Goal: Information Seeking & Learning: Get advice/opinions

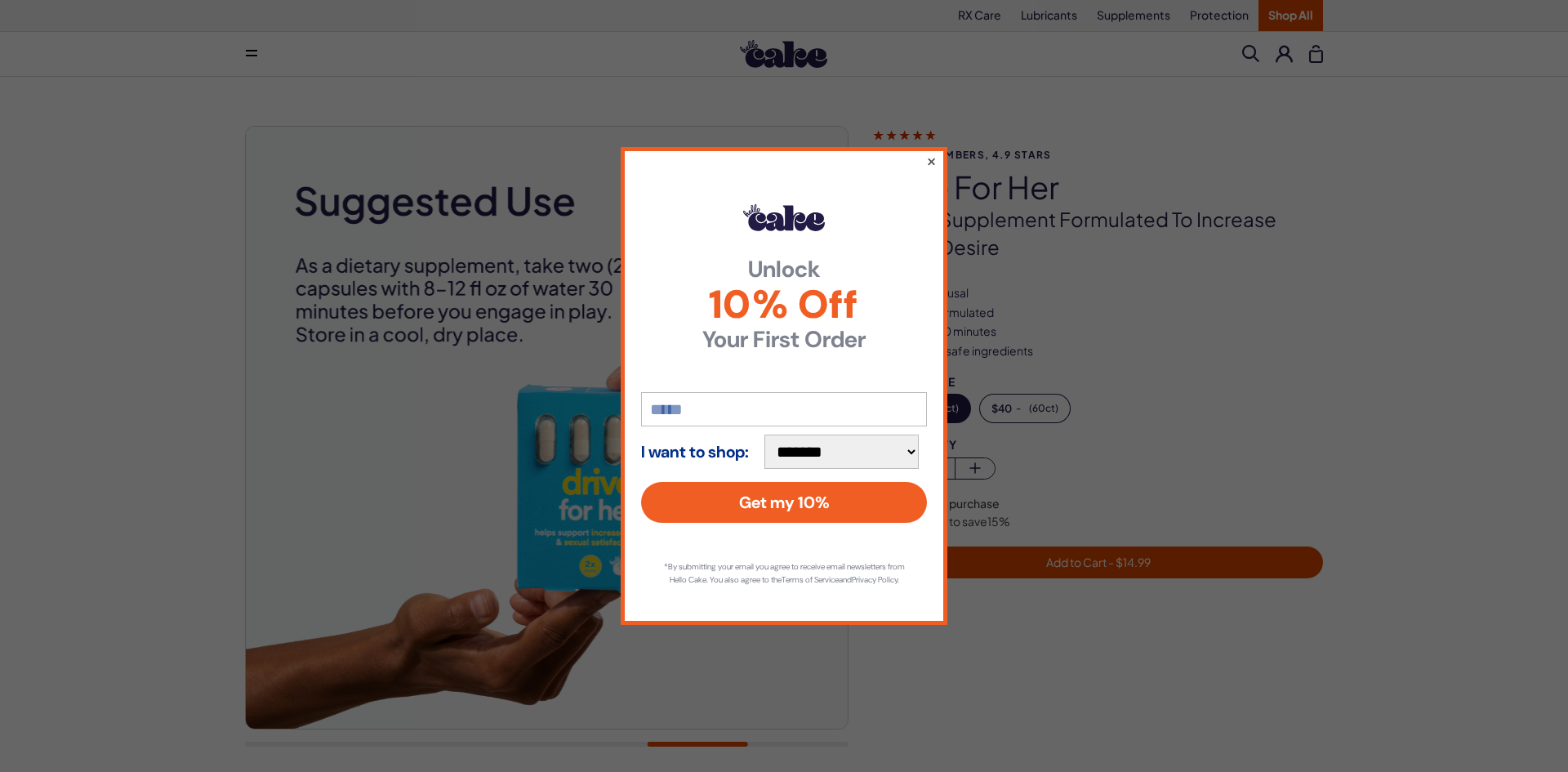
click at [930, 153] on button "×" at bounding box center [931, 161] width 11 height 20
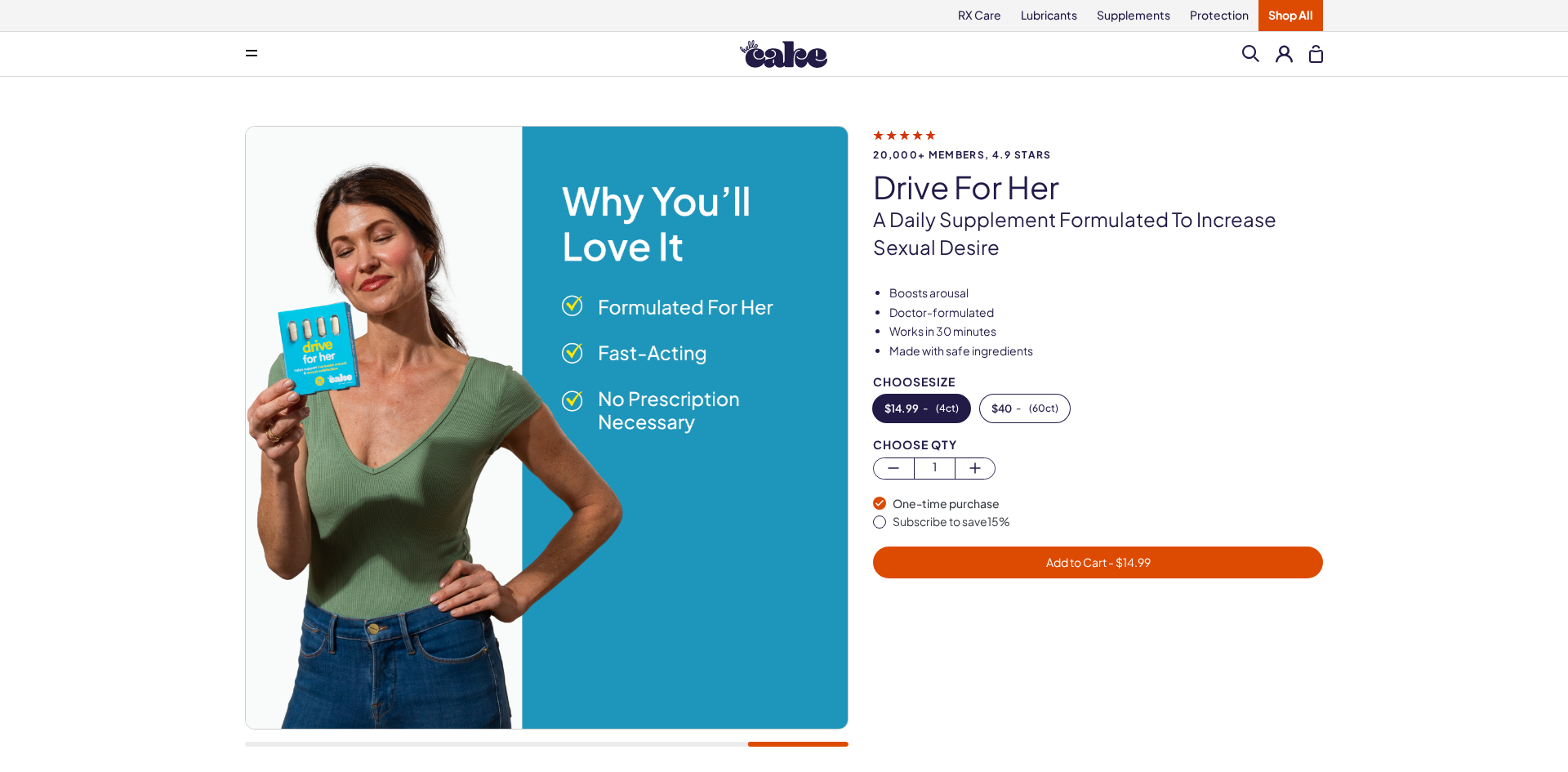
click at [925, 131] on icon at bounding box center [905, 134] width 63 height 17
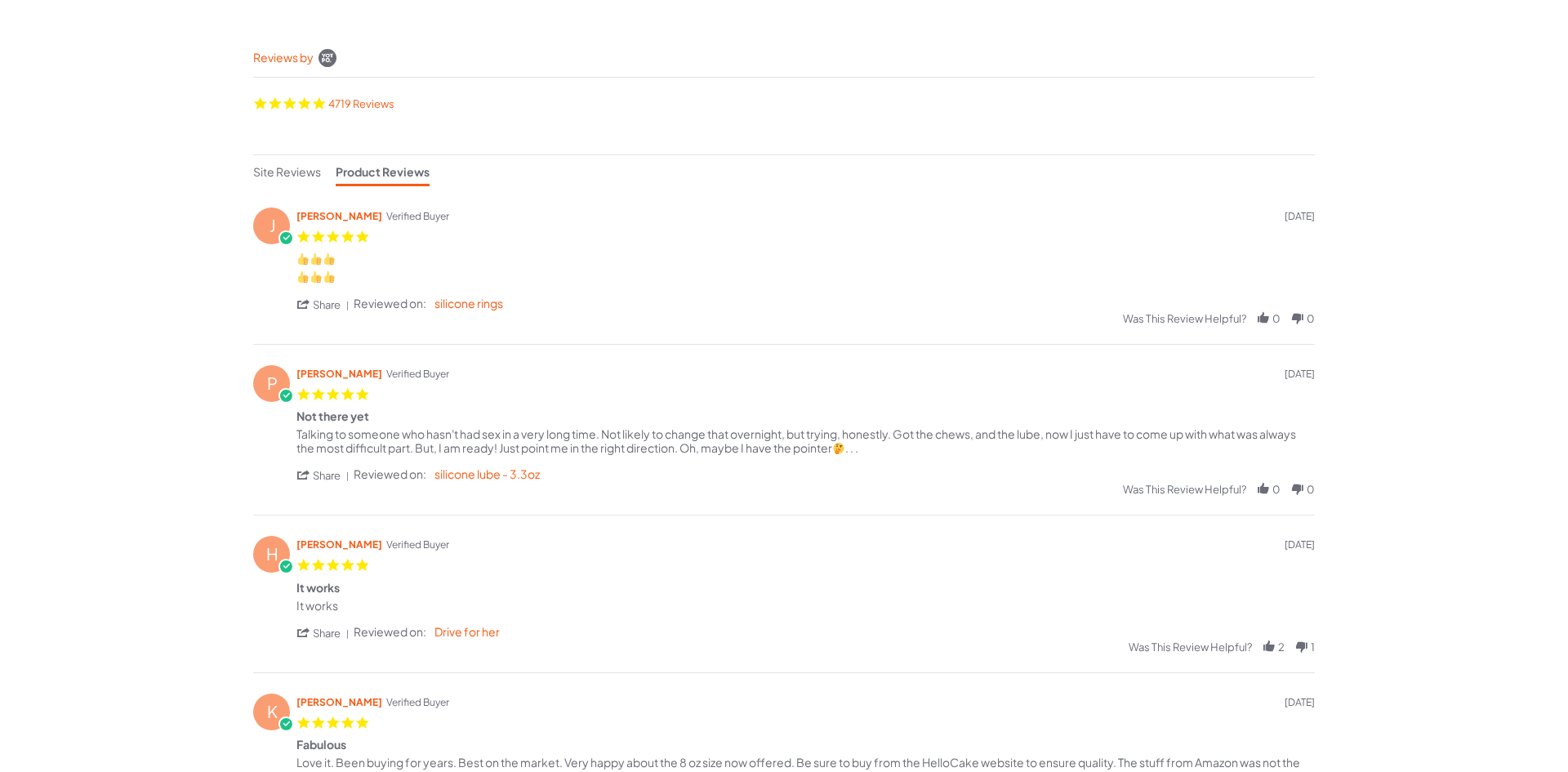
scroll to position [229, 0]
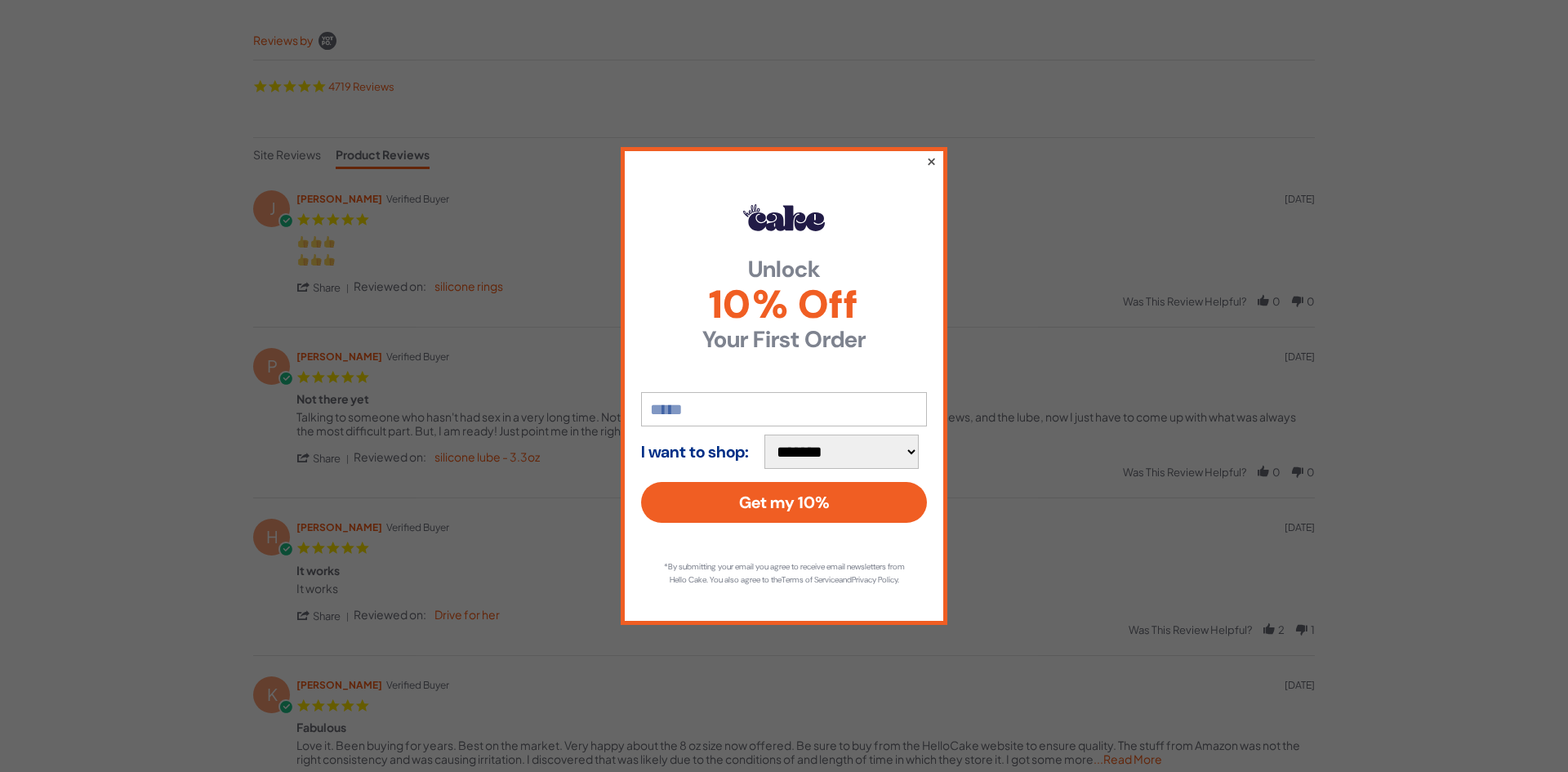
click at [932, 153] on button "×" at bounding box center [931, 161] width 11 height 20
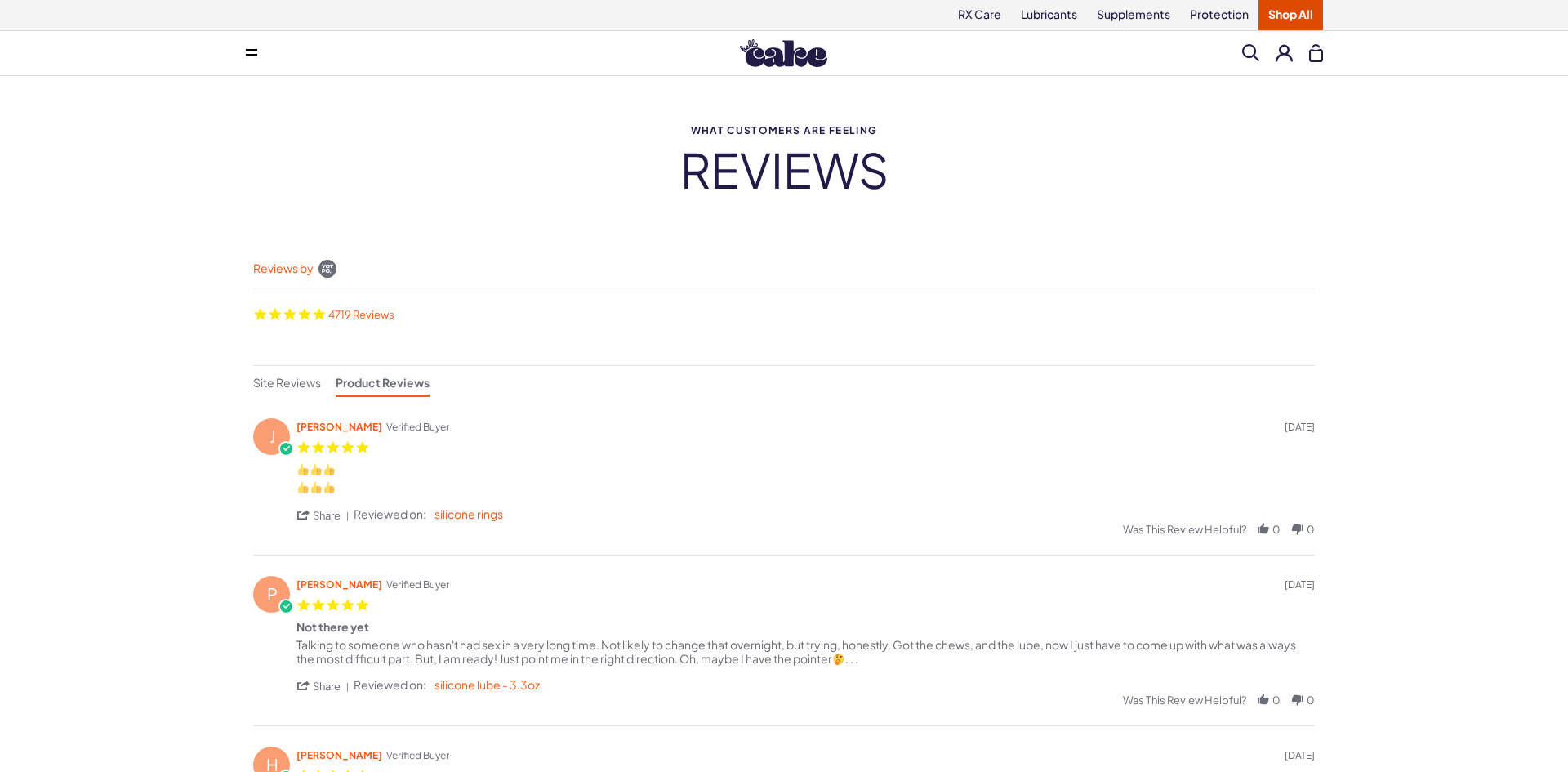
scroll to position [0, 0]
click at [373, 313] on link "4719 Reviews" at bounding box center [362, 314] width 66 height 13
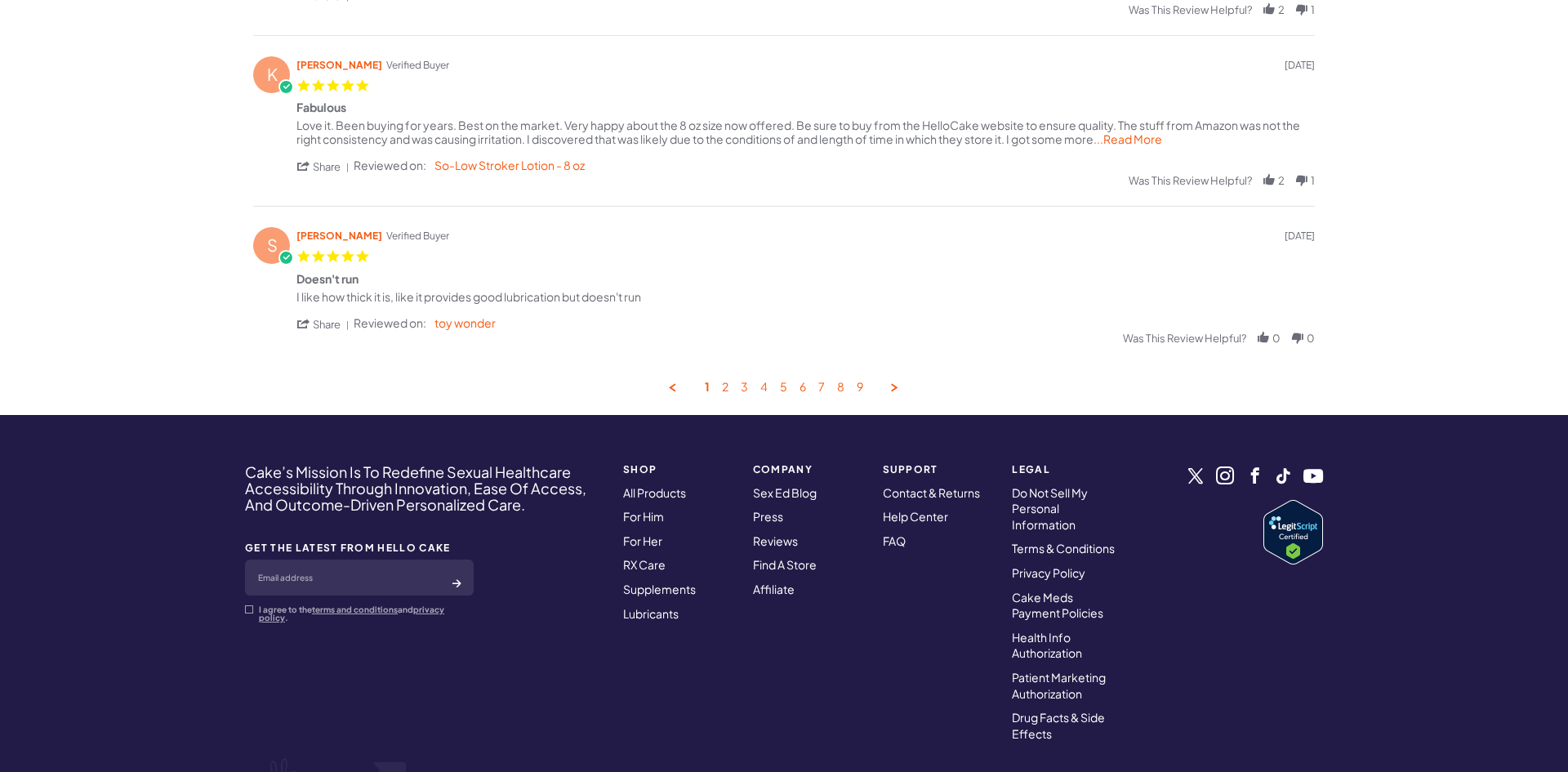
scroll to position [849, 0]
click at [725, 381] on link "2" at bounding box center [726, 386] width 7 height 16
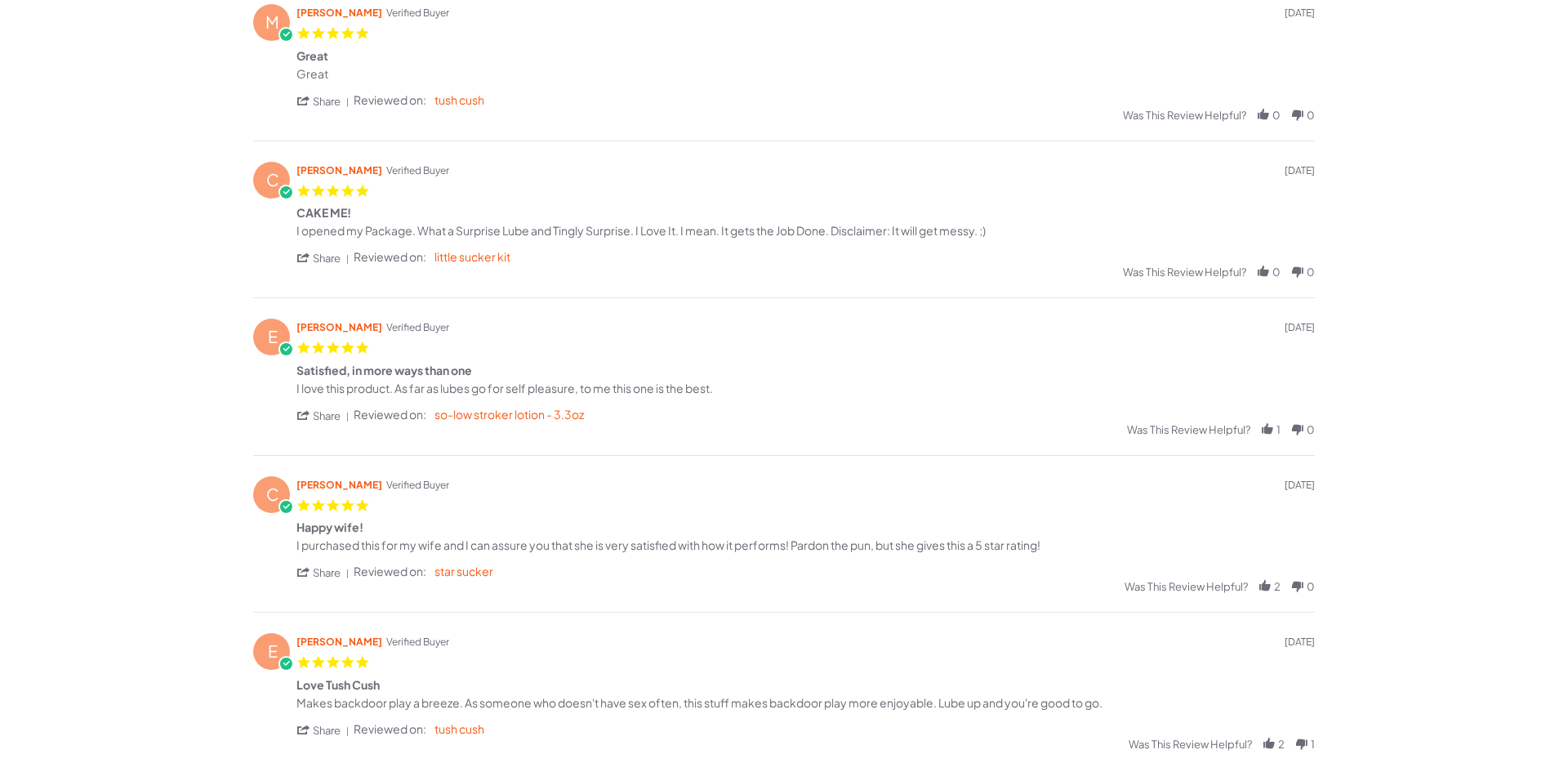
scroll to position [411, 0]
